Goal: Information Seeking & Learning: Find specific fact

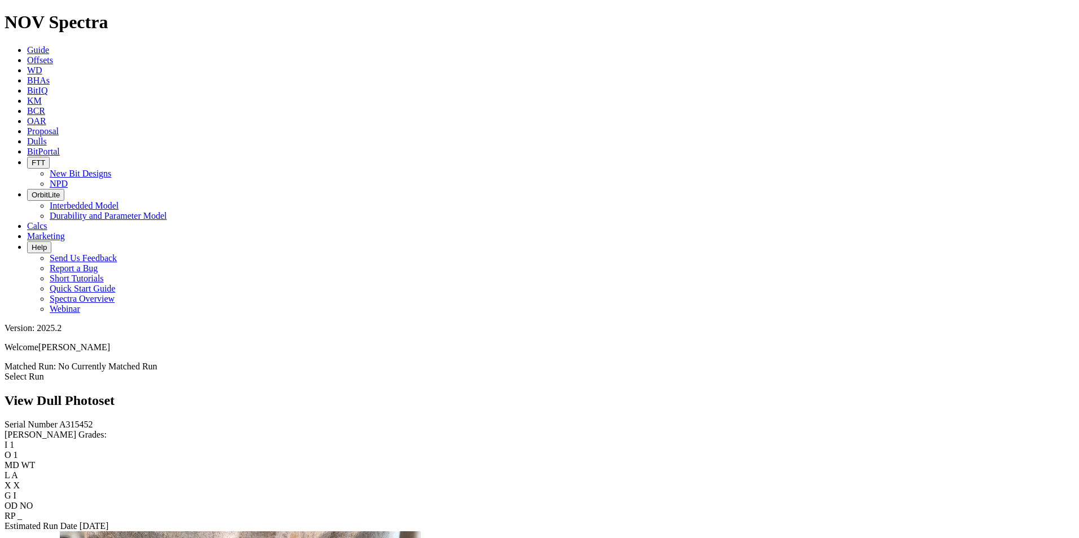
click at [47, 137] on link "Dulls" at bounding box center [37, 142] width 20 height 10
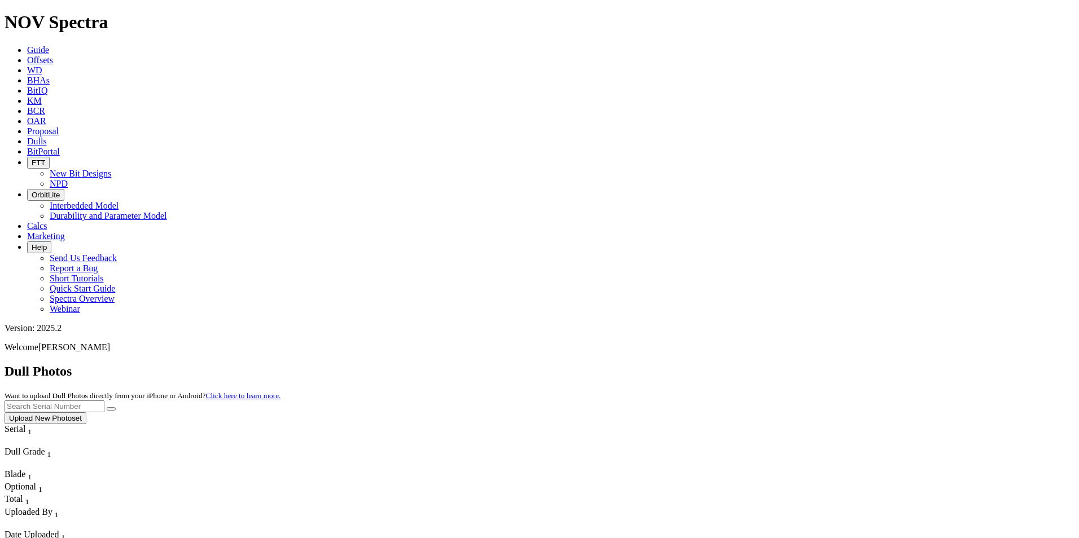
click at [104, 401] on input "text" at bounding box center [55, 407] width 100 height 12
click at [111, 409] on icon "submit" at bounding box center [111, 409] width 0 height 0
drag, startPoint x: 880, startPoint y: 55, endPoint x: 770, endPoint y: 45, distance: 111.0
click at [770, 364] on div "Dull Photos Want to upload Dull Photos directly from your iPhone or Android? Cl…" at bounding box center [540, 394] width 1070 height 60
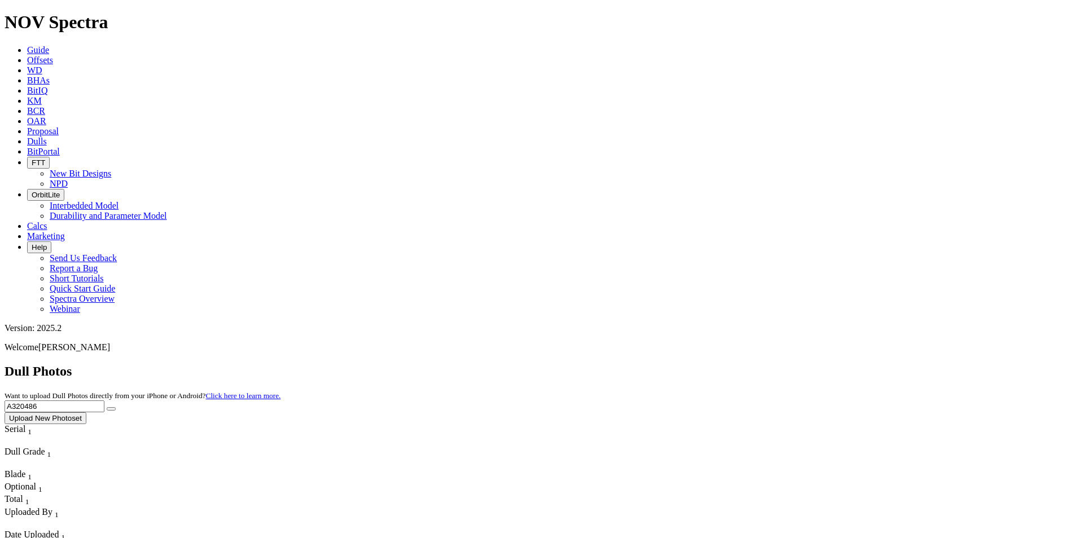
type input "A320486"
click at [116, 407] on button "submit" at bounding box center [111, 408] width 9 height 3
drag, startPoint x: 867, startPoint y: 46, endPoint x: 779, endPoint y: 45, distance: 88.6
click at [779, 364] on div "Dull Photos Want to upload Dull Photos directly from your iPhone or Android? Cl…" at bounding box center [540, 394] width 1070 height 60
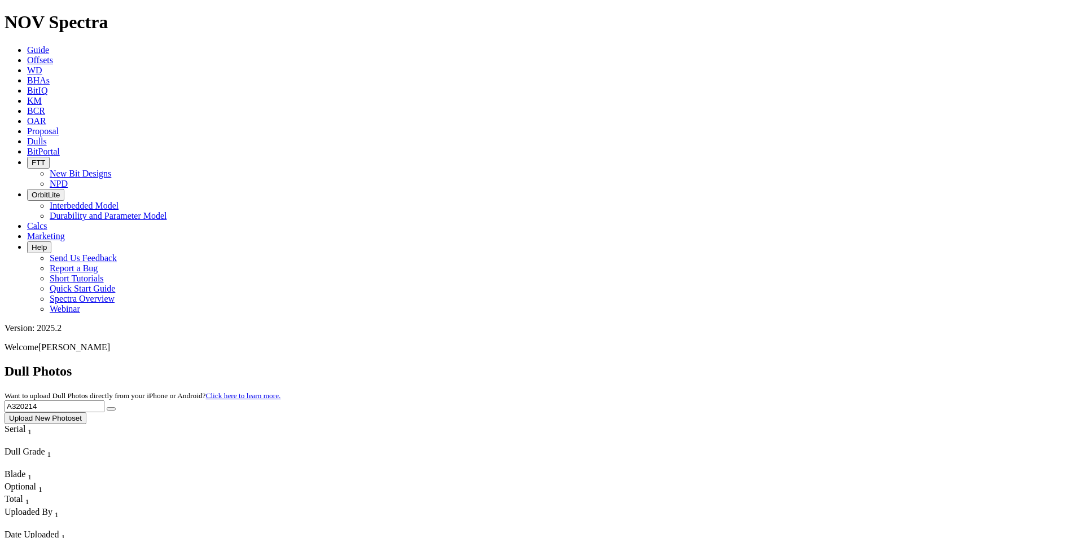
type input "A320214"
click at [116, 407] on button "submit" at bounding box center [111, 408] width 9 height 3
click at [27, 45] on icon at bounding box center [27, 50] width 0 height 10
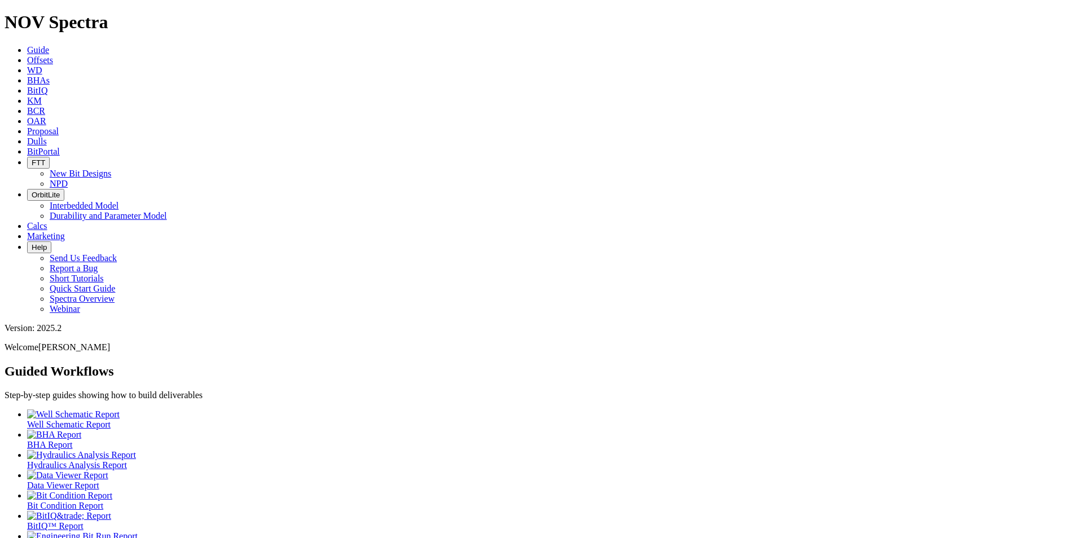
click at [27, 137] on icon at bounding box center [27, 142] width 0 height 10
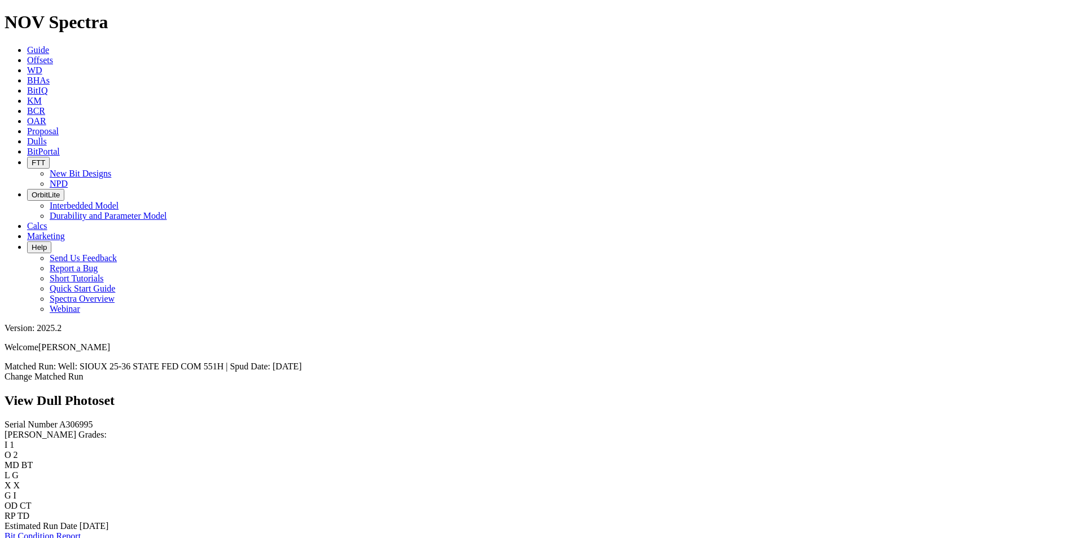
scroll to position [790, 0]
